Goal: Transaction & Acquisition: Purchase product/service

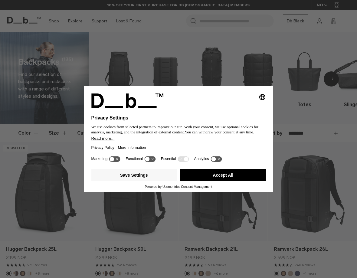
click at [222, 178] on button "Accept All" at bounding box center [223, 175] width 86 height 12
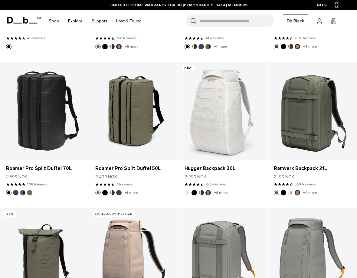
scroll to position [812, 0]
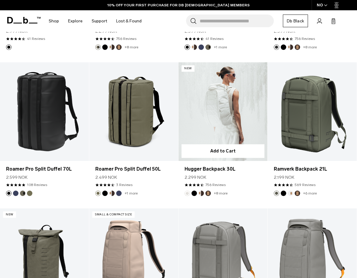
click at [230, 101] on link "Hugger Backpack 30L" at bounding box center [223, 111] width 89 height 99
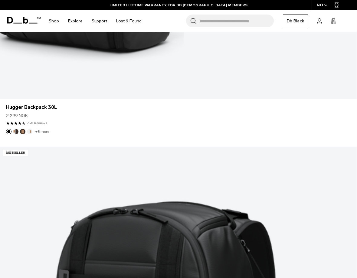
scroll to position [895, 0]
